Goal: Task Accomplishment & Management: Use online tool/utility

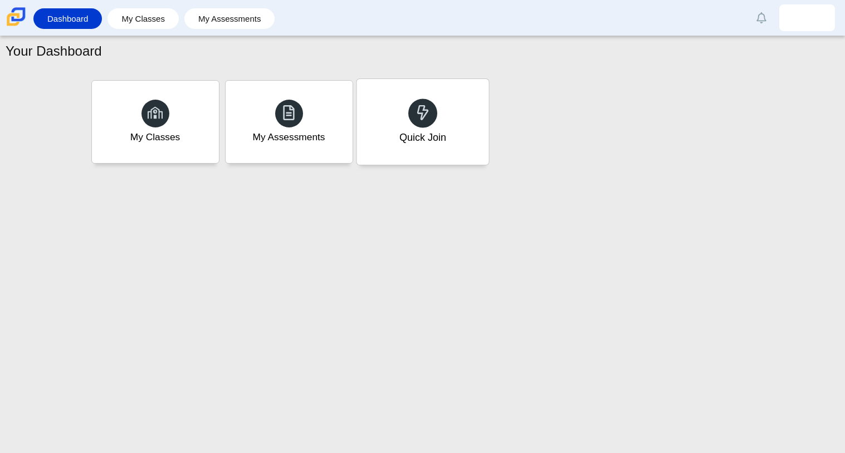
click at [457, 126] on div "Quick Join" at bounding box center [422, 122] width 132 height 86
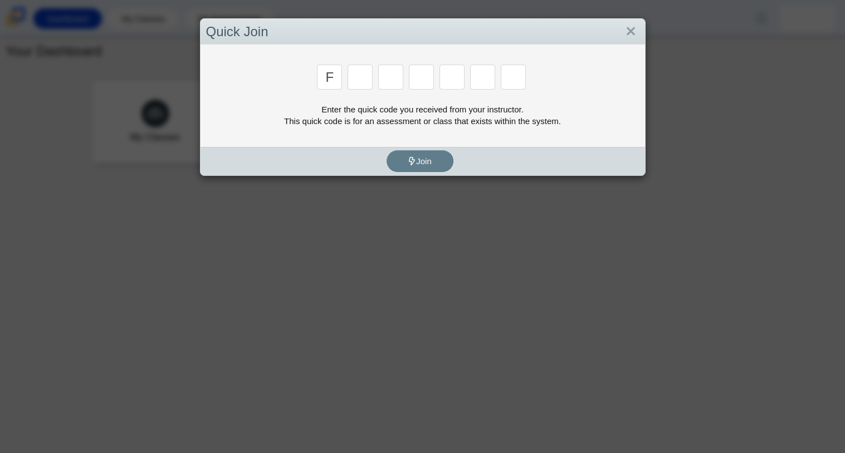
type input "F"
type input "7"
type input "M"
type input "C"
type input "H"
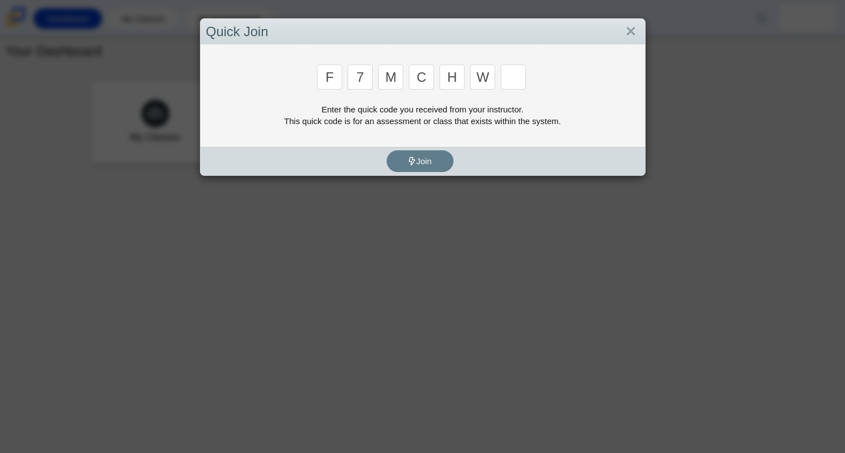
type input "W"
type input "K"
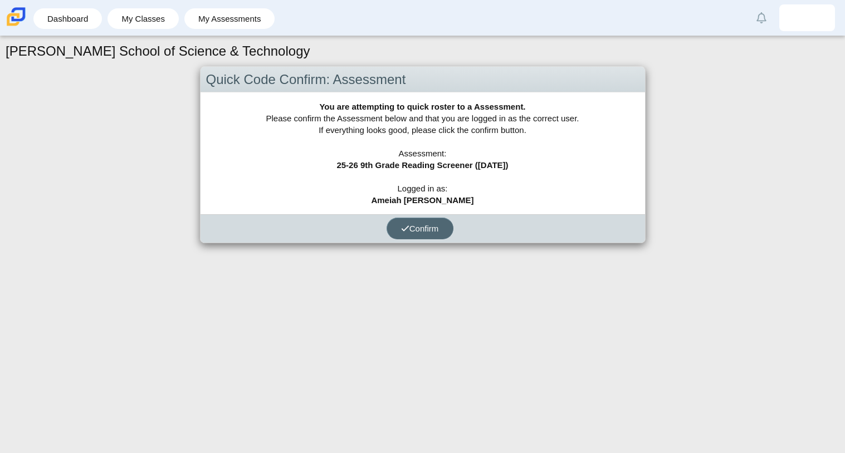
click at [438, 227] on span "Confirm" at bounding box center [420, 228] width 38 height 9
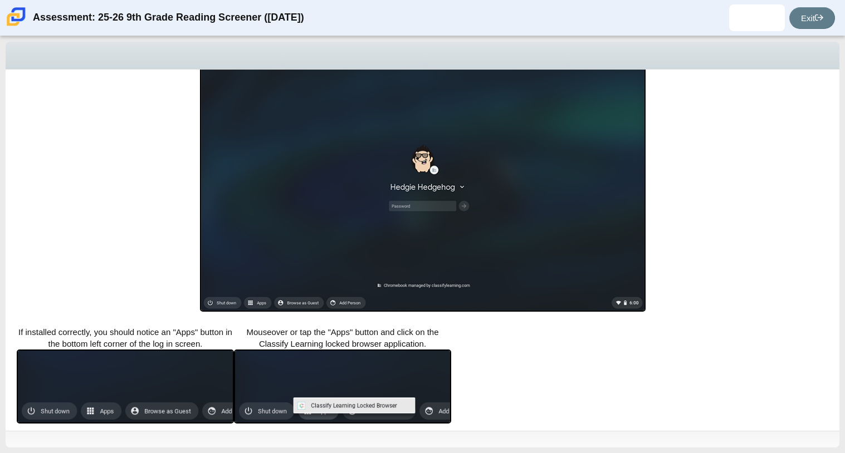
scroll to position [198, 0]
